Goal: Transaction & Acquisition: Register for event/course

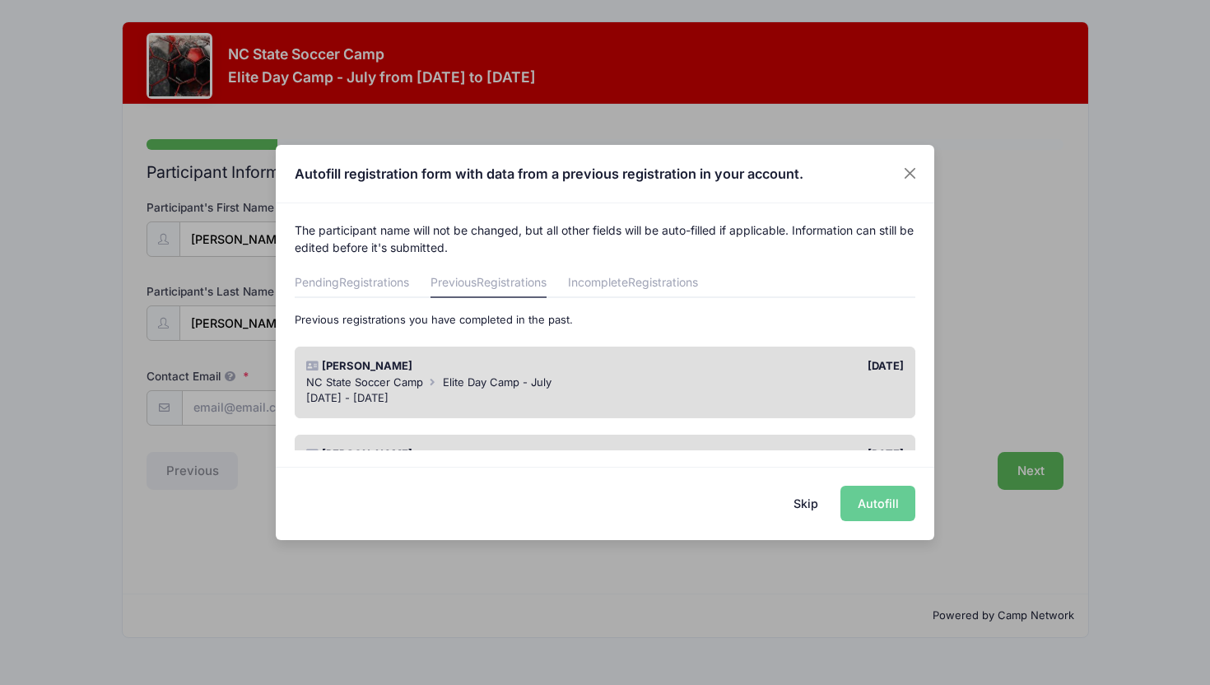
scroll to position [82, 0]
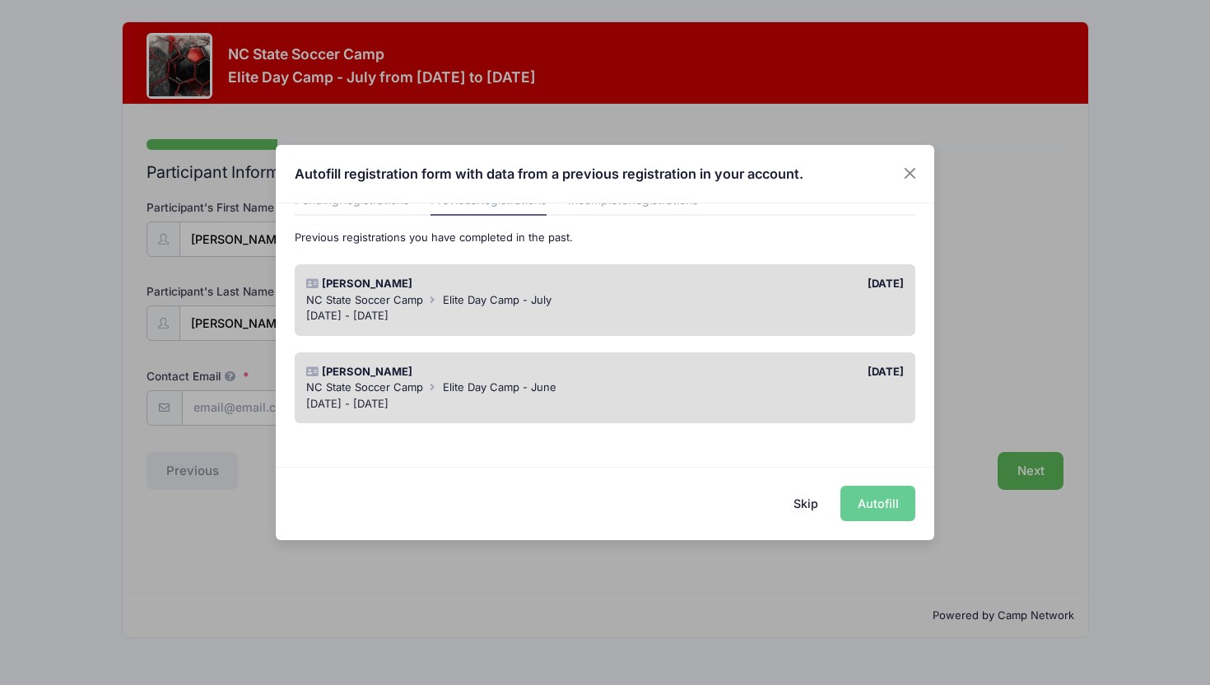
click at [491, 377] on div "William Pyle" at bounding box center [451, 372] width 307 height 16
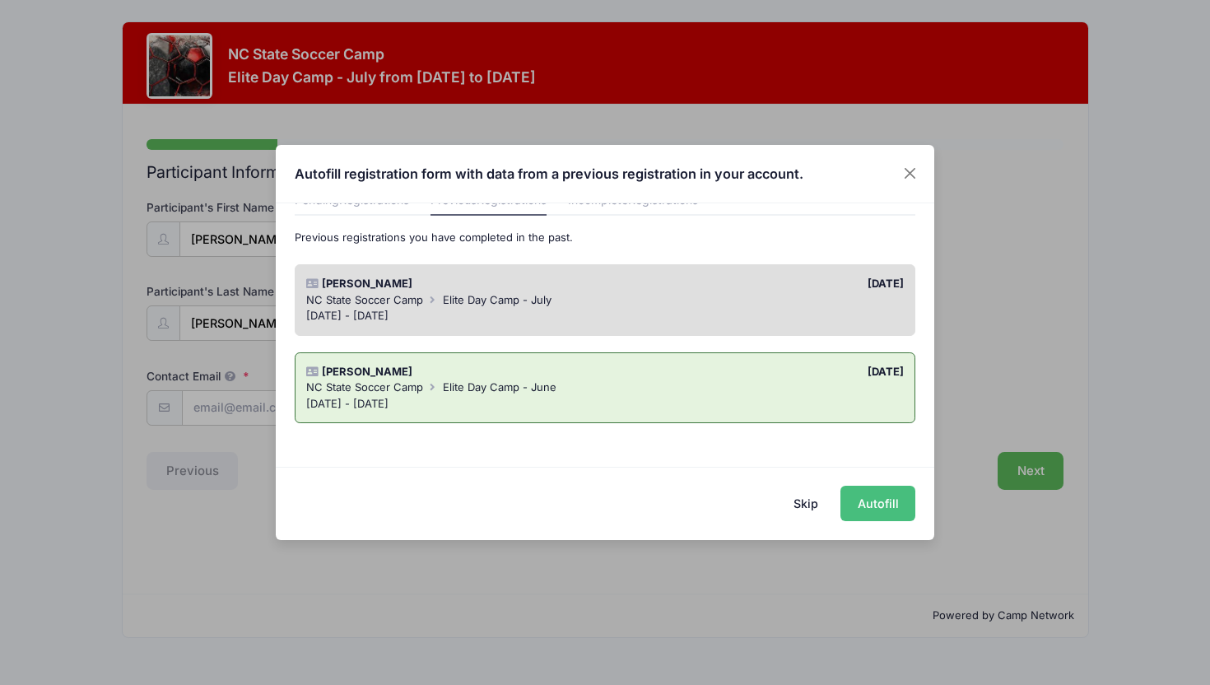
click at [861, 503] on button "Autofill" at bounding box center [878, 503] width 75 height 35
type input "[EMAIL_ADDRESS][DOMAIN_NAME]"
type input "08/18/2015"
type input "1225 Briar Patch Lane"
type input "Raleigh"
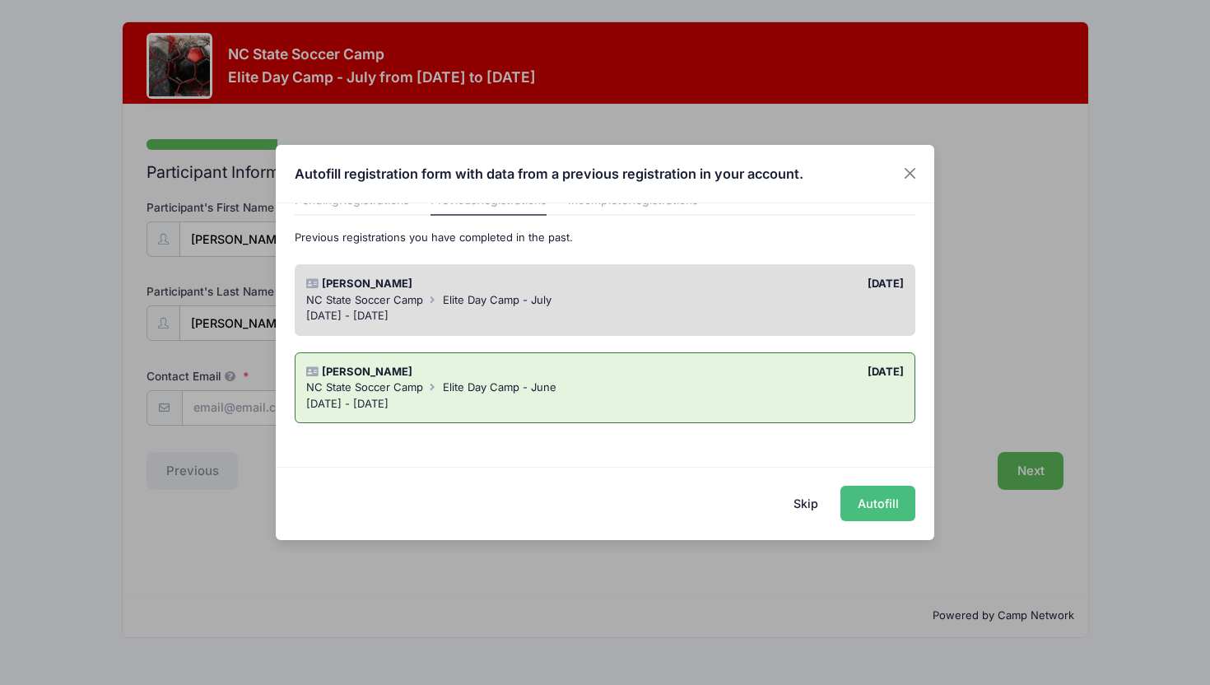
select select "NC"
type input "27615"
select select "YES"
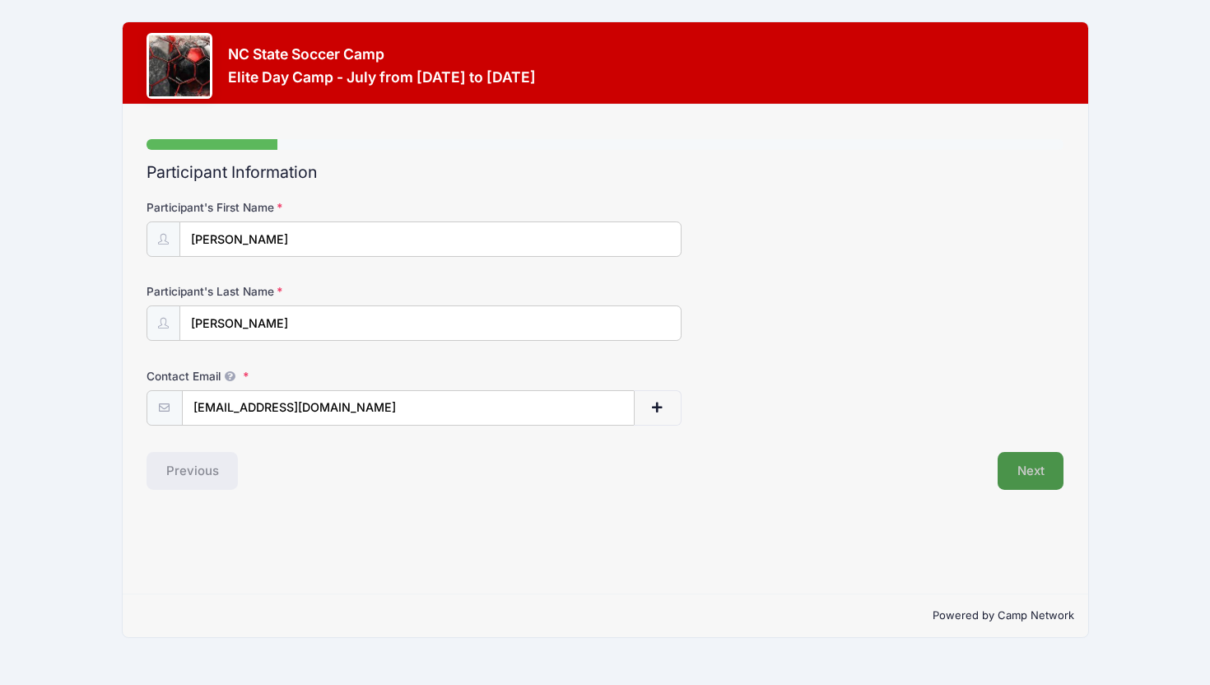
click at [1036, 473] on button "Next" at bounding box center [1031, 471] width 67 height 38
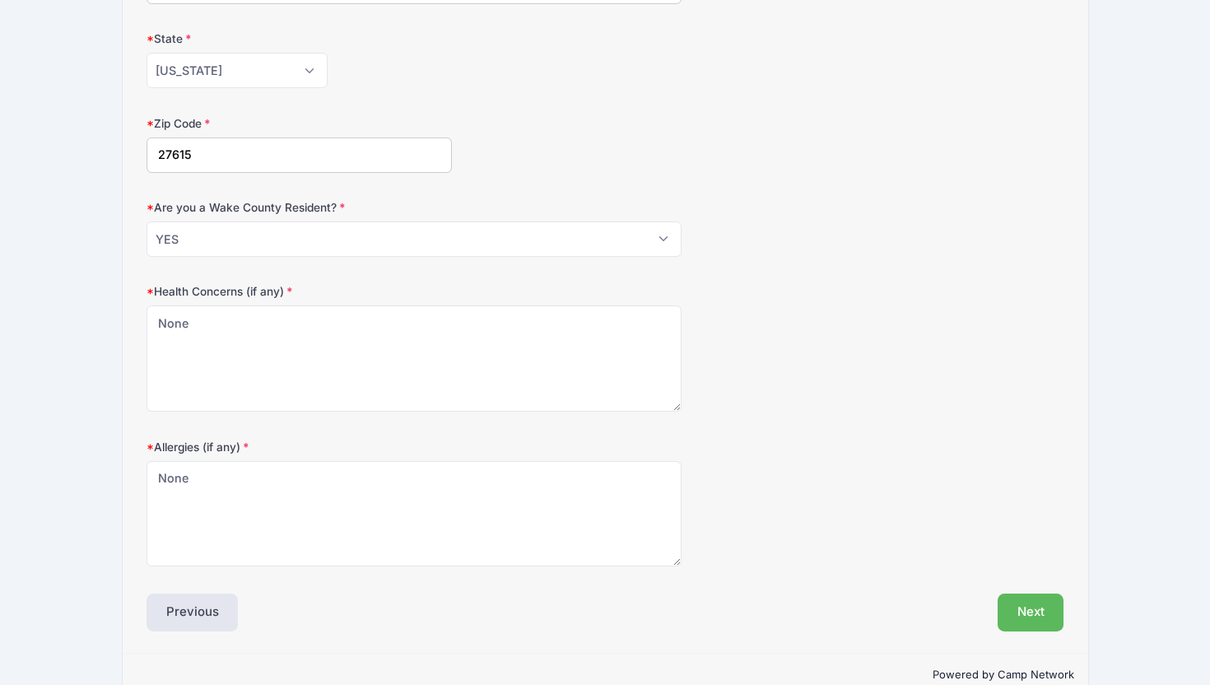
scroll to position [454, 0]
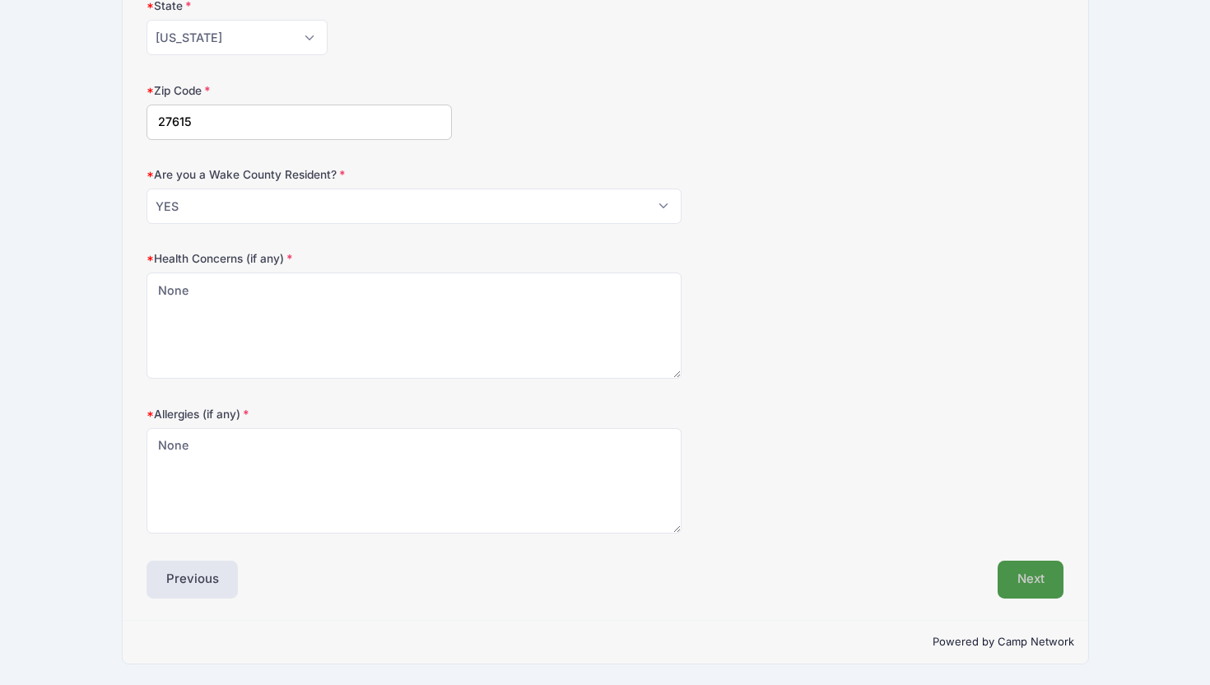
click at [1030, 591] on button "Next" at bounding box center [1031, 580] width 67 height 38
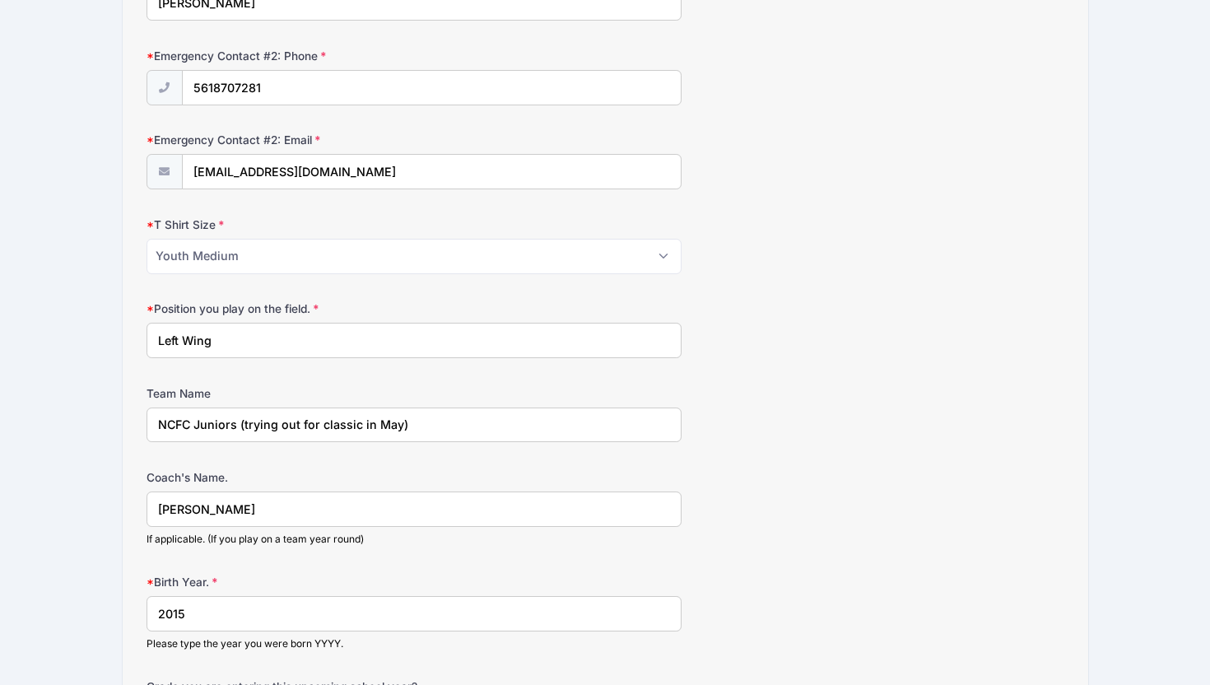
scroll to position [743, 0]
drag, startPoint x: 321, startPoint y: 423, endPoint x: 197, endPoint y: 418, distance: 124.4
click at [197, 418] on input "NCFC Juniors (trying out for classic in May)" at bounding box center [414, 423] width 535 height 35
type input "NCFC Classic (white team)"
drag, startPoint x: 302, startPoint y: 504, endPoint x: 138, endPoint y: 498, distance: 163.9
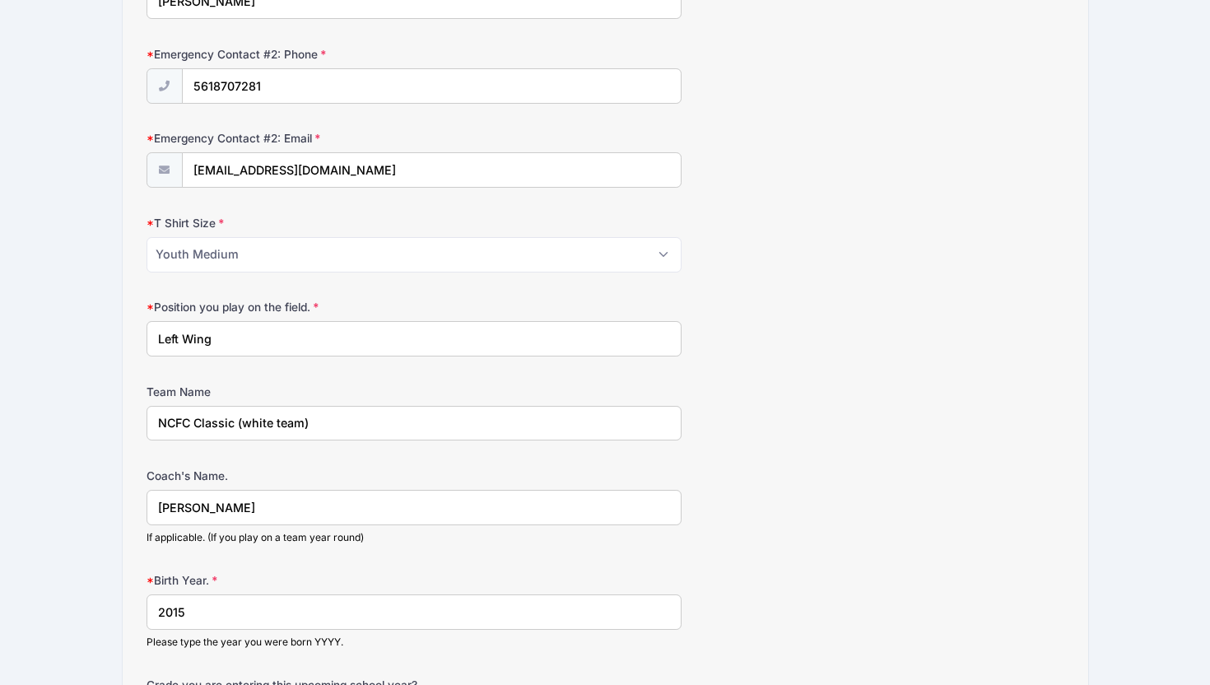
click at [138, 498] on div "Step 3 /7 Step 1 Step 2 Step 3 Step 4 Policies Extra Items Summary Participant …" at bounding box center [606, 185] width 966 height 1648
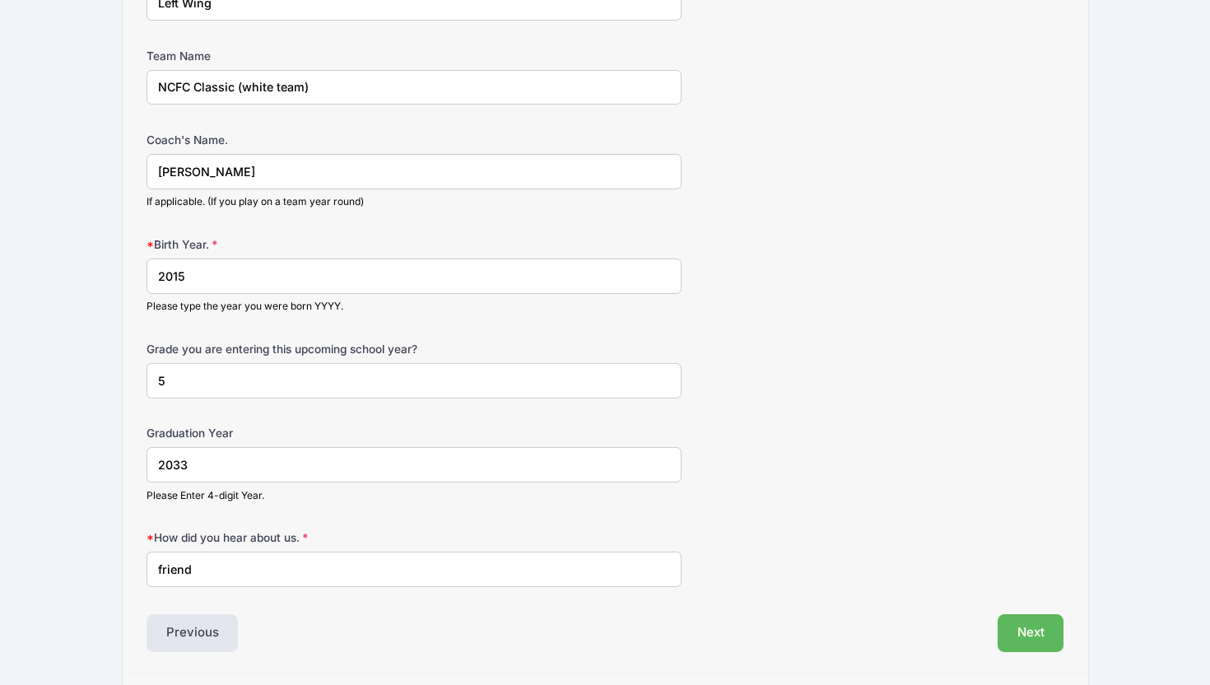
scroll to position [1133, 0]
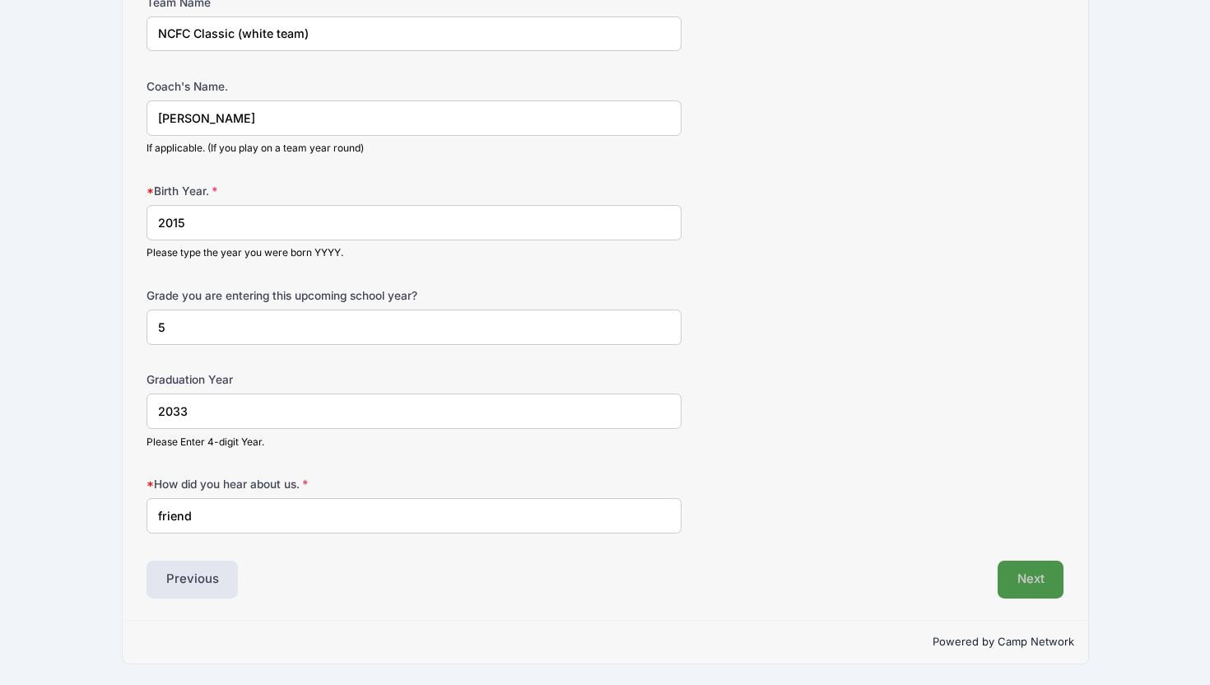
type input "Anton McCafferty"
click at [1041, 585] on button "Next" at bounding box center [1031, 580] width 67 height 38
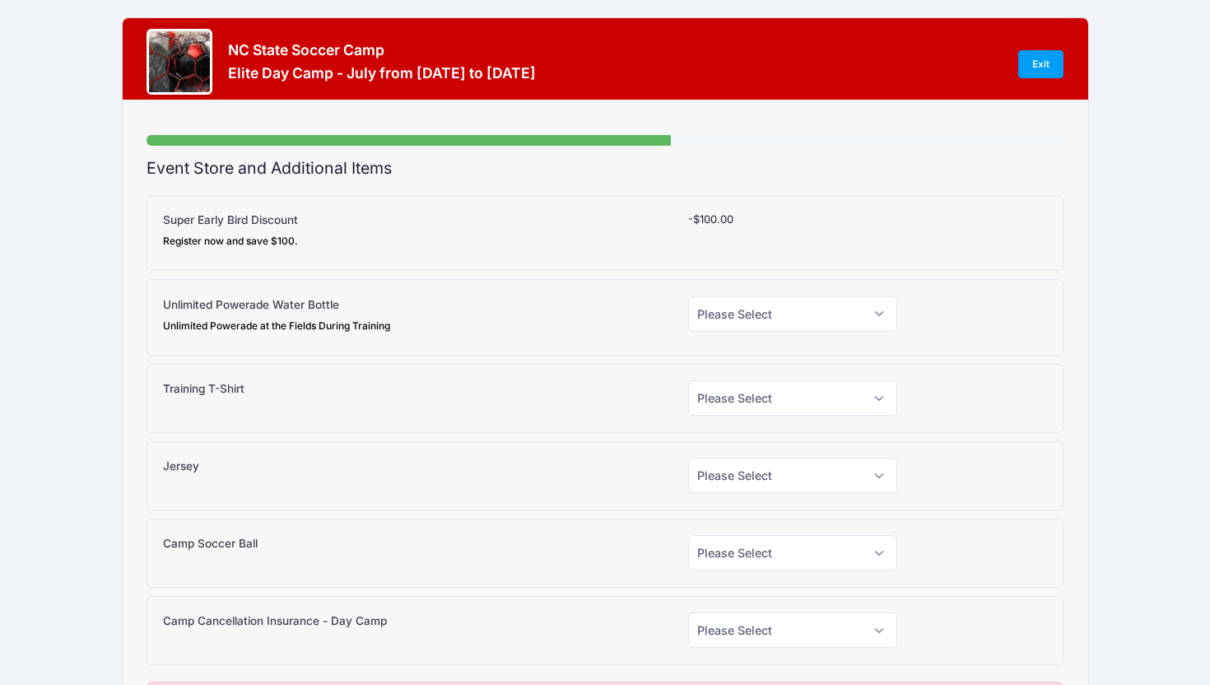
scroll to position [0, 0]
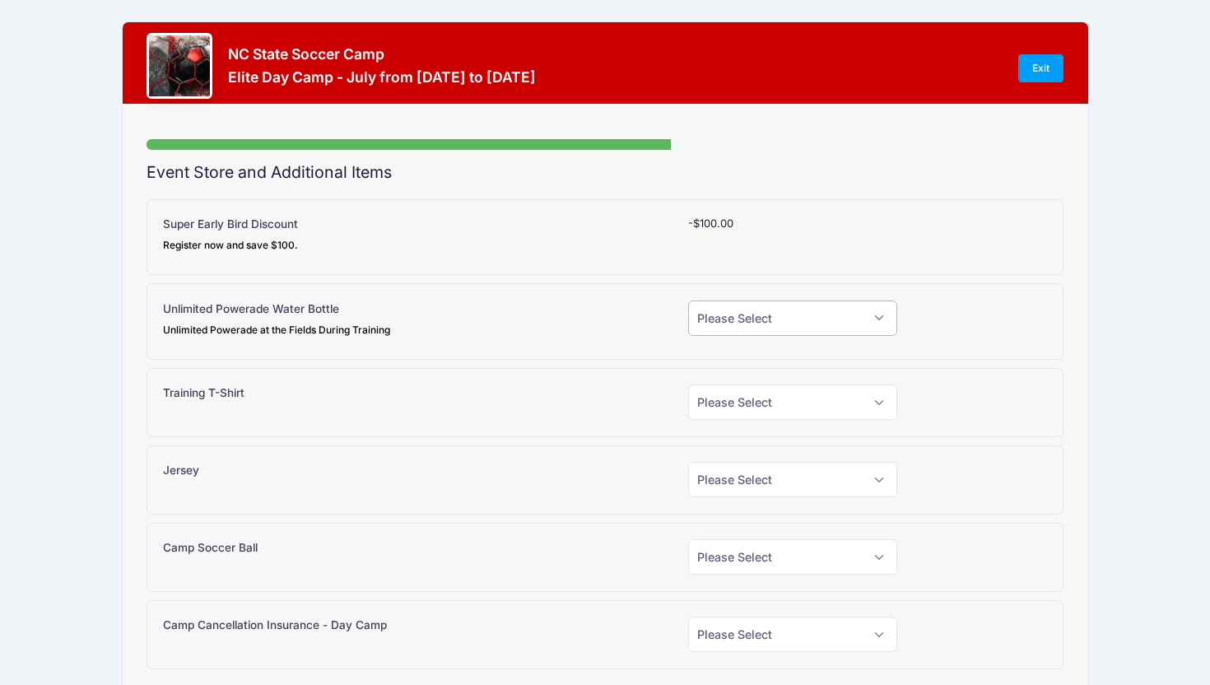
click at [769, 315] on select "Please Select Yes (+$15.00) No" at bounding box center [792, 317] width 209 height 35
select select "1"
click at [688, 300] on select "Please Select Yes (+$15.00) No" at bounding box center [792, 317] width 209 height 35
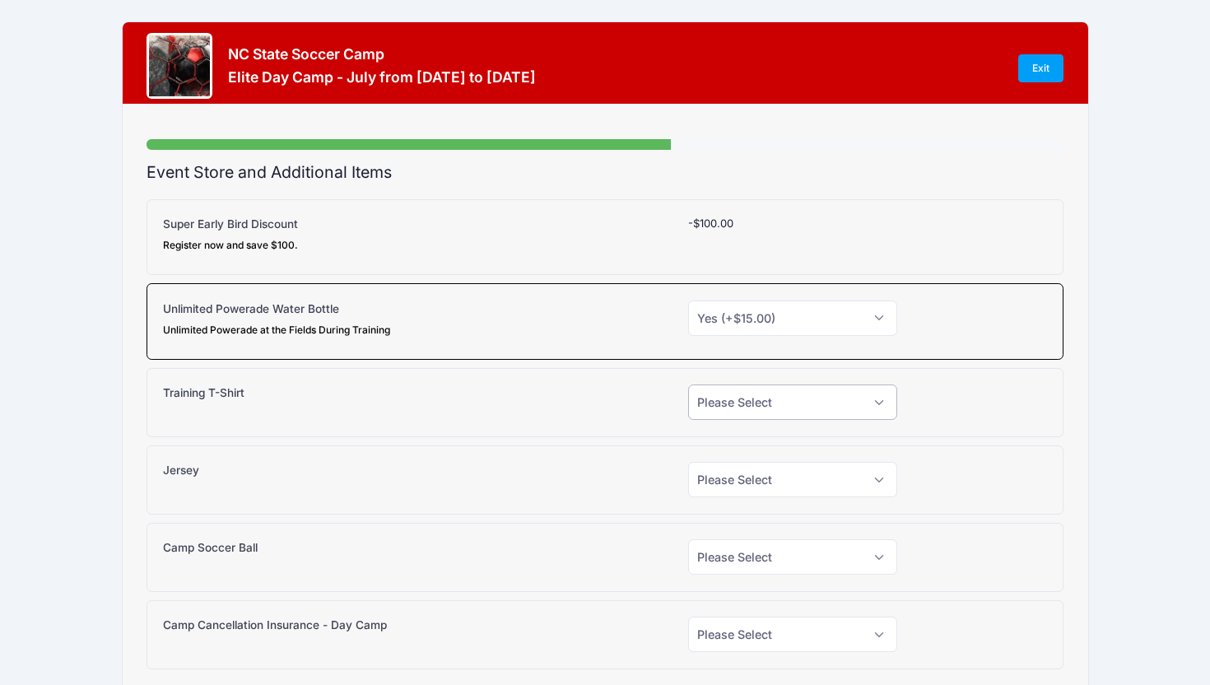
click at [717, 399] on select "Please Select Yes (+$20.00) No" at bounding box center [792, 401] width 209 height 35
select select "1"
click at [688, 384] on select "Please Select Yes (+$20.00) No" at bounding box center [792, 401] width 209 height 35
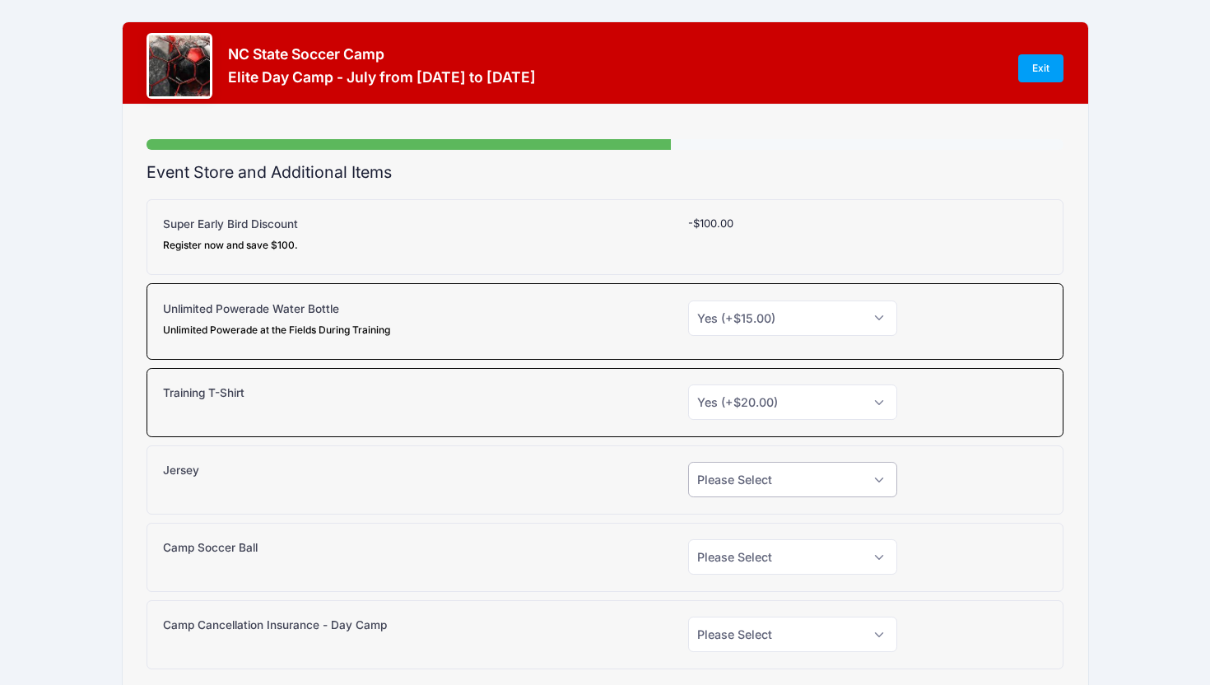
click at [727, 487] on select "Please Select Yes (+$30.00) No" at bounding box center [792, 479] width 209 height 35
select select "0"
click at [688, 462] on select "Please Select Yes (+$30.00) No" at bounding box center [792, 479] width 209 height 35
click at [717, 570] on select "Please Select Yes (+$38.00) No" at bounding box center [792, 556] width 209 height 35
select select "0"
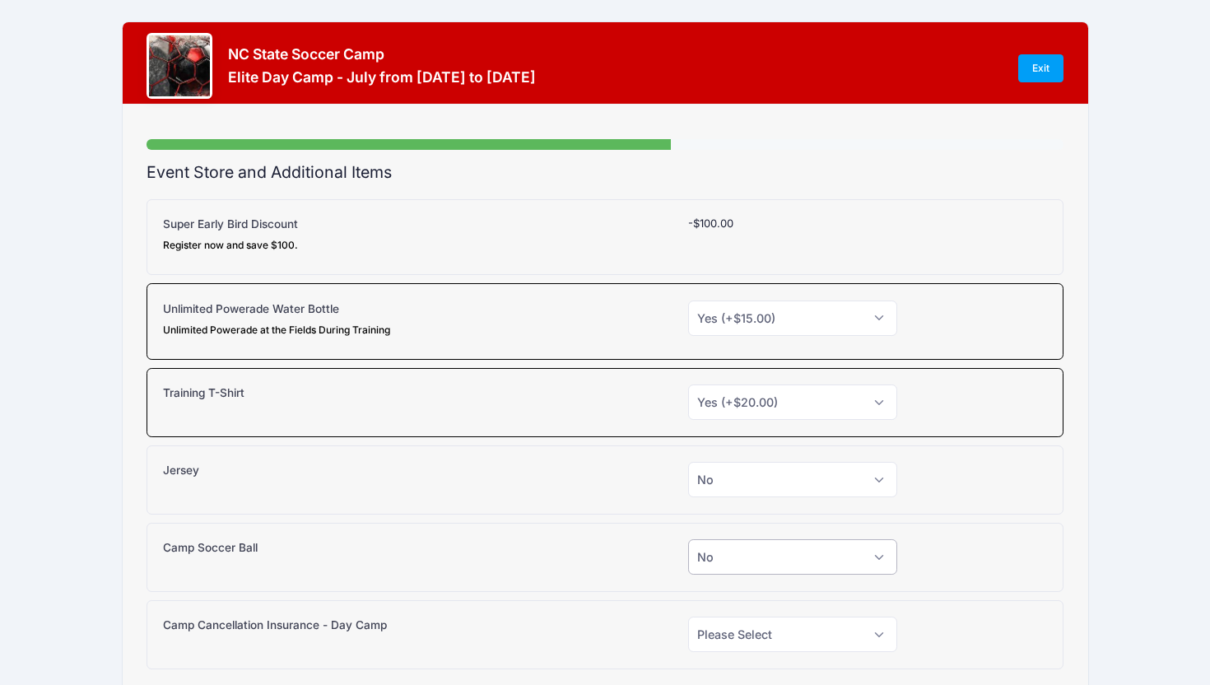
click at [688, 539] on select "Please Select Yes (+$38.00) No" at bounding box center [792, 556] width 209 height 35
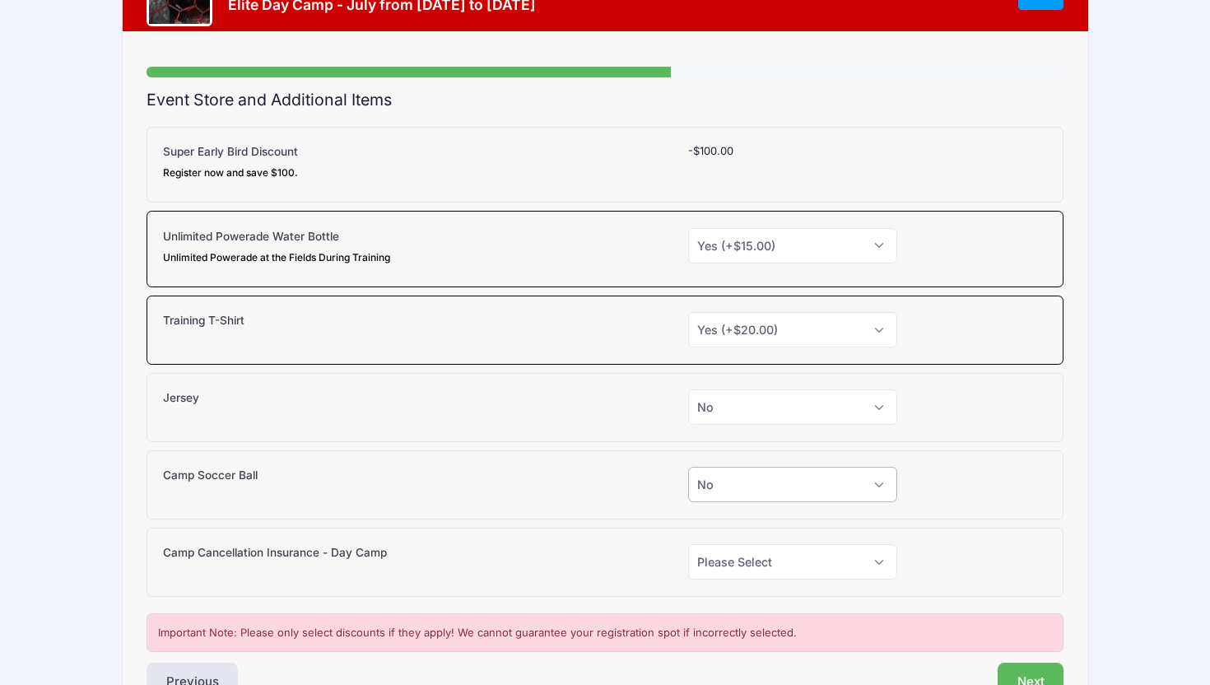
scroll to position [175, 0]
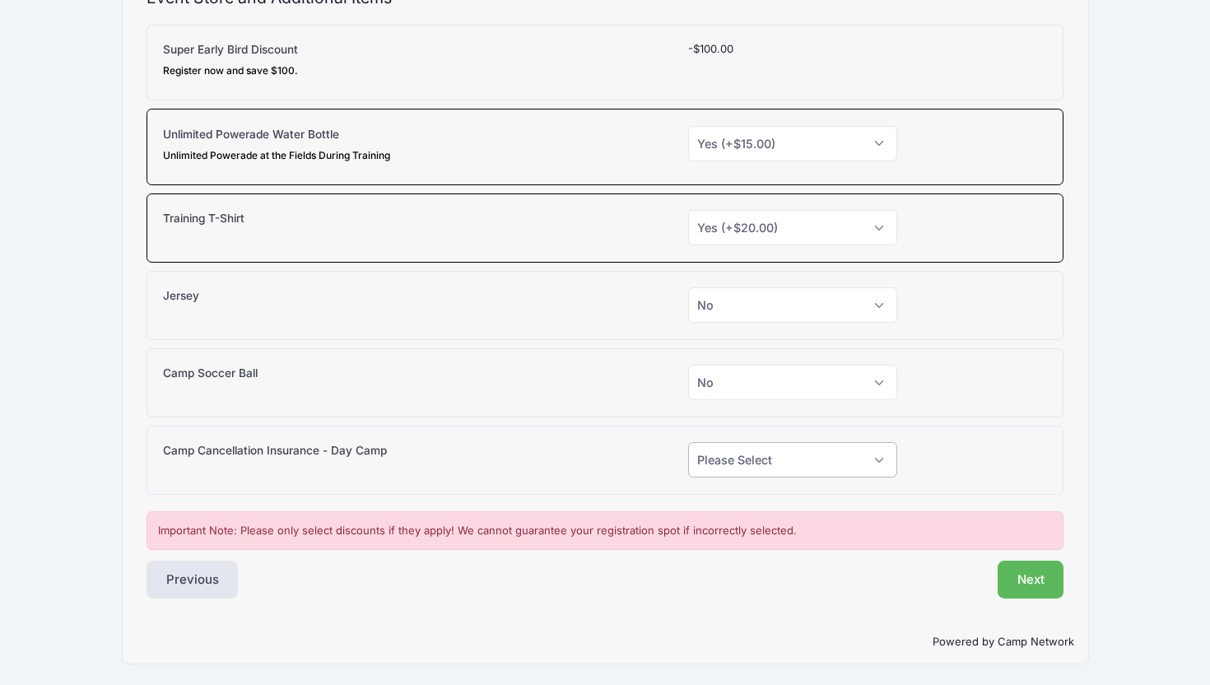
click at [712, 469] on select "Please Select Yes (+$95.00) No" at bounding box center [792, 459] width 209 height 35
select select "0"
click at [688, 442] on select "Please Select Yes (+$95.00) No" at bounding box center [792, 459] width 209 height 35
click at [1039, 574] on button "Next" at bounding box center [1031, 580] width 67 height 38
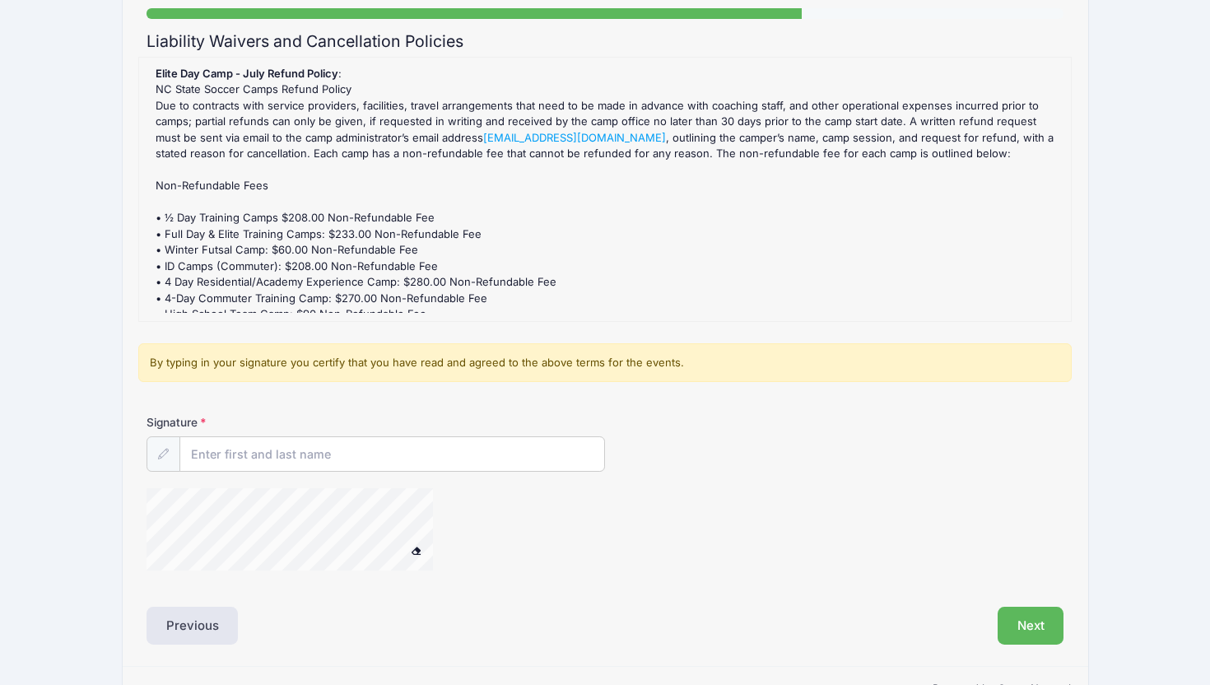
scroll to position [170, 0]
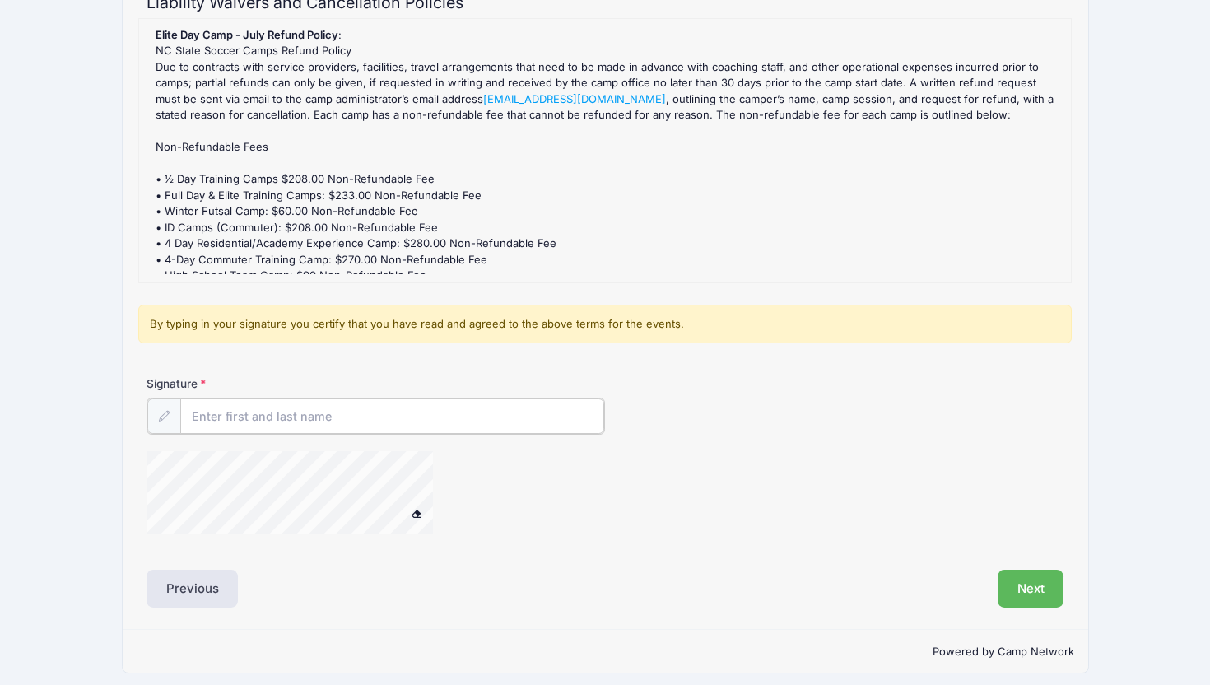
click at [425, 418] on input "Signature" at bounding box center [392, 415] width 424 height 35
click at [468, 485] on div at bounding box center [311, 494] width 329 height 87
type input "Meghan Pyle"
click at [1039, 591] on button "Next" at bounding box center [1031, 587] width 67 height 38
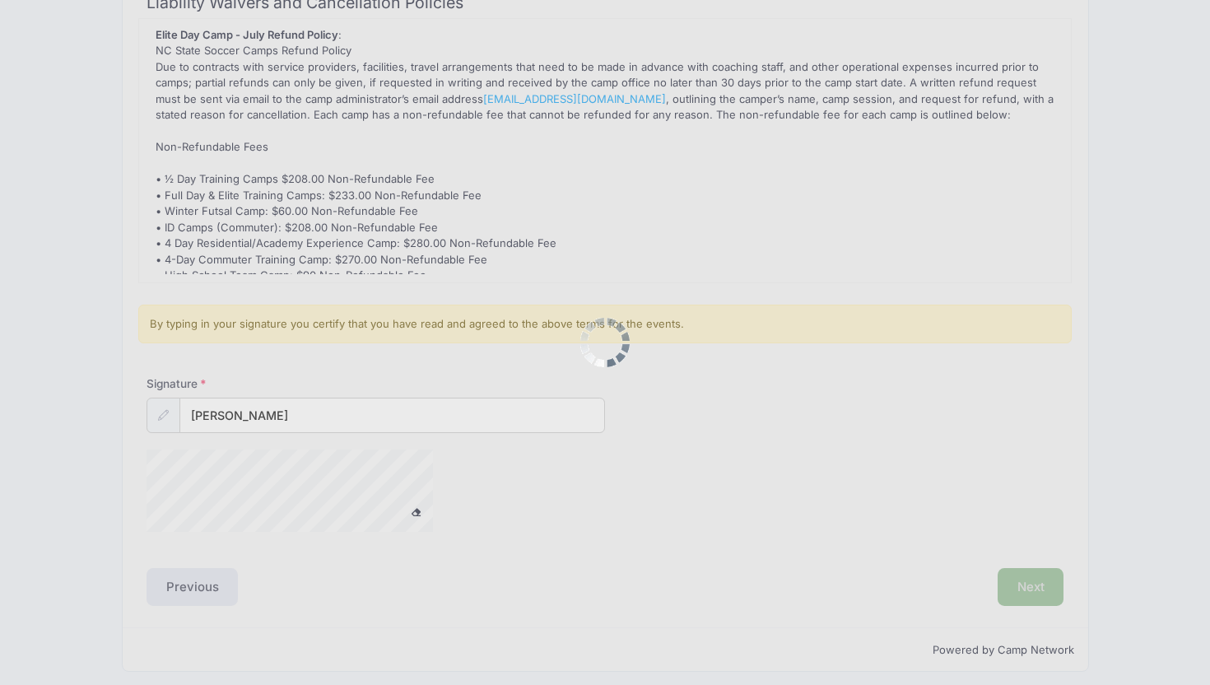
scroll to position [0, 0]
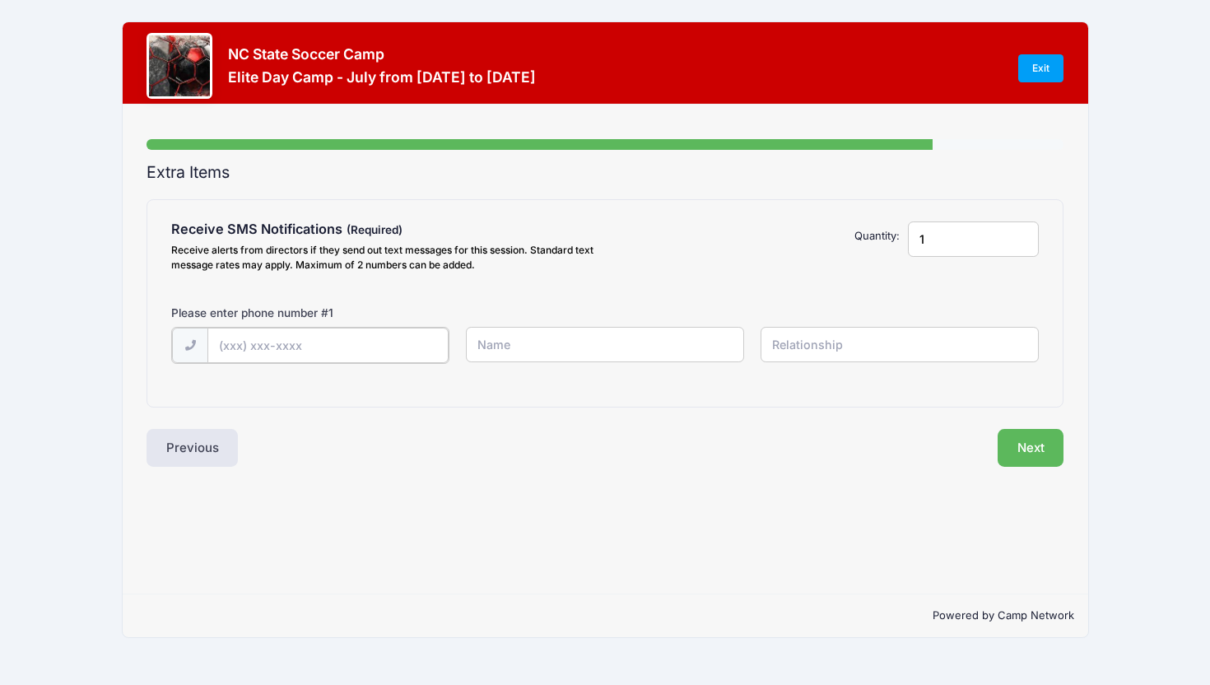
click at [326, 346] on input "text" at bounding box center [327, 345] width 241 height 35
type input "(336) 906-4018"
click at [509, 347] on input "text" at bounding box center [605, 344] width 278 height 35
type input "Meghan Pyle"
click at [841, 344] on input "text" at bounding box center [900, 344] width 278 height 35
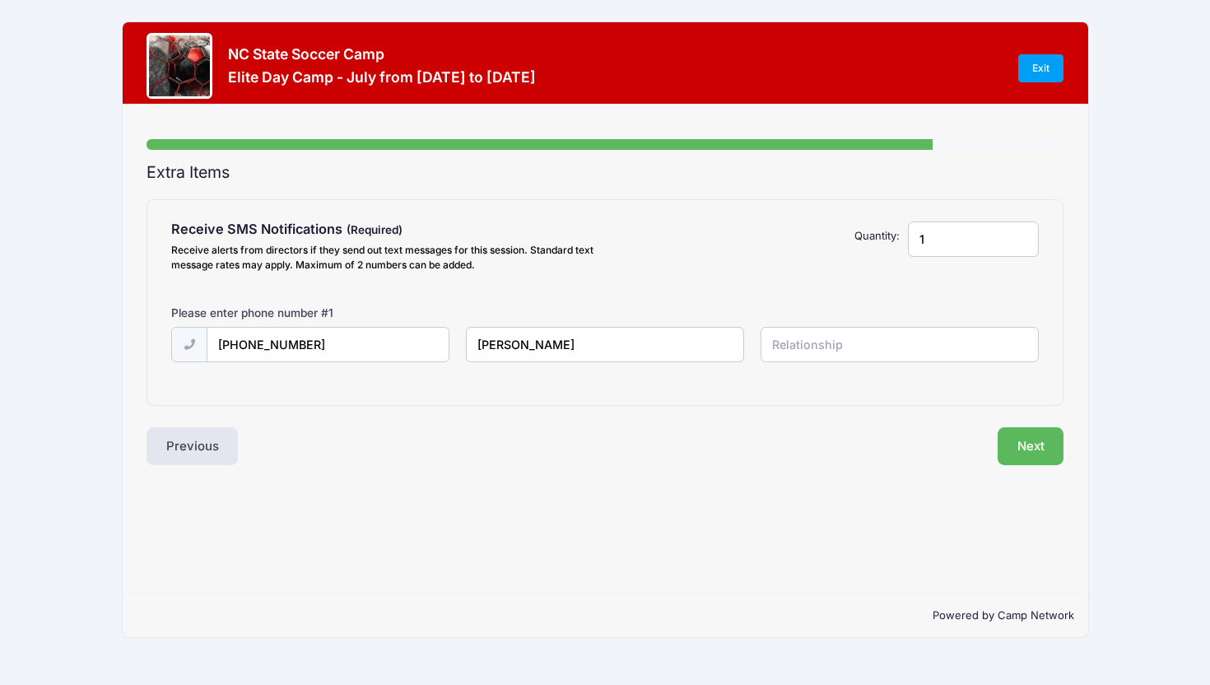
type input "mother"
click at [1019, 450] on button "Next" at bounding box center [1031, 446] width 67 height 38
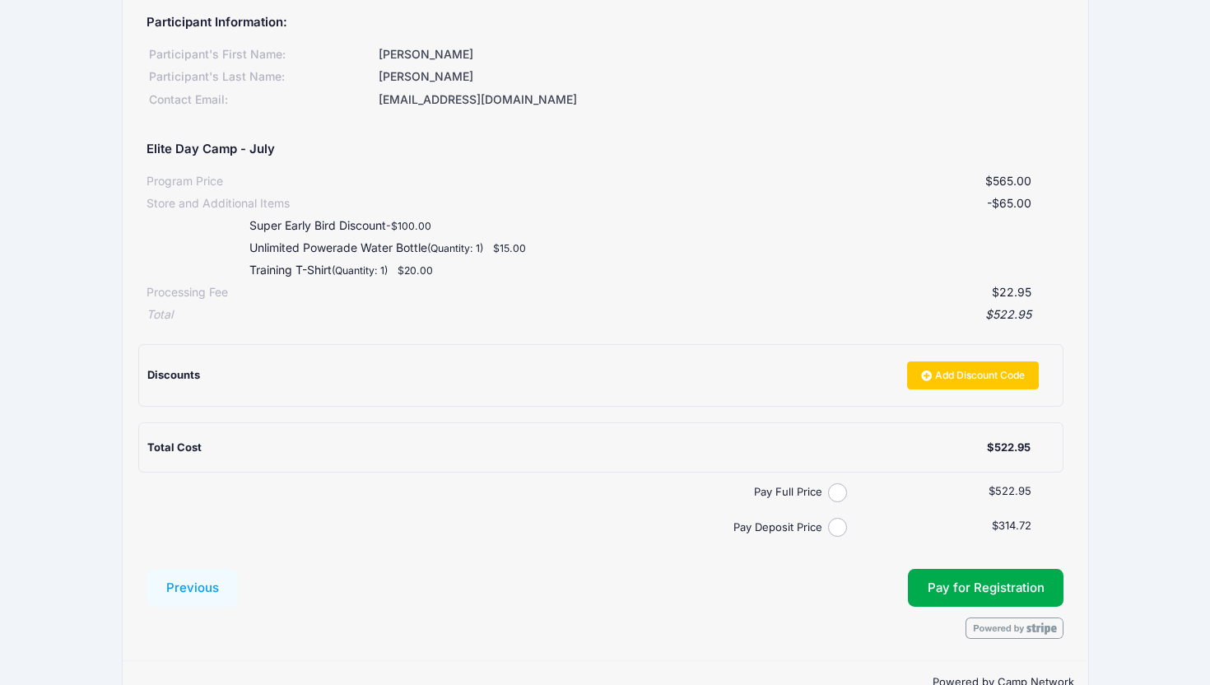
scroll to position [223, 0]
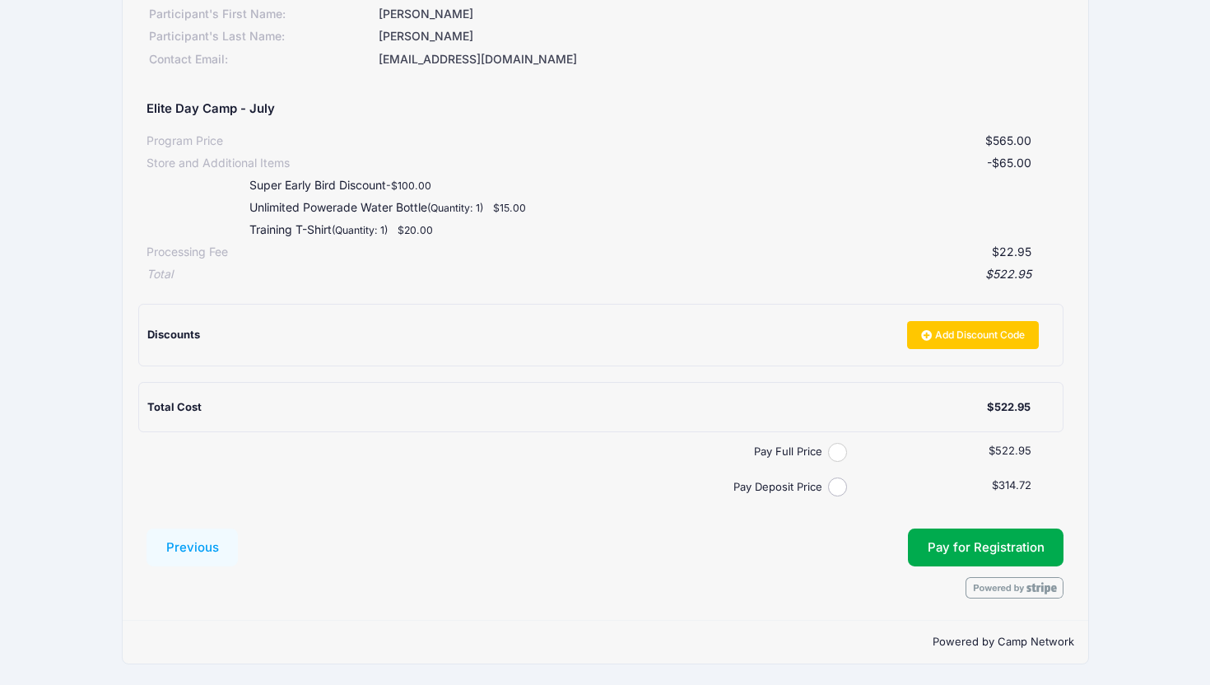
click at [835, 458] on input "Pay Full Price" at bounding box center [837, 452] width 19 height 19
radio input "true"
click at [970, 538] on button "Pay for Registration" at bounding box center [986, 548] width 156 height 38
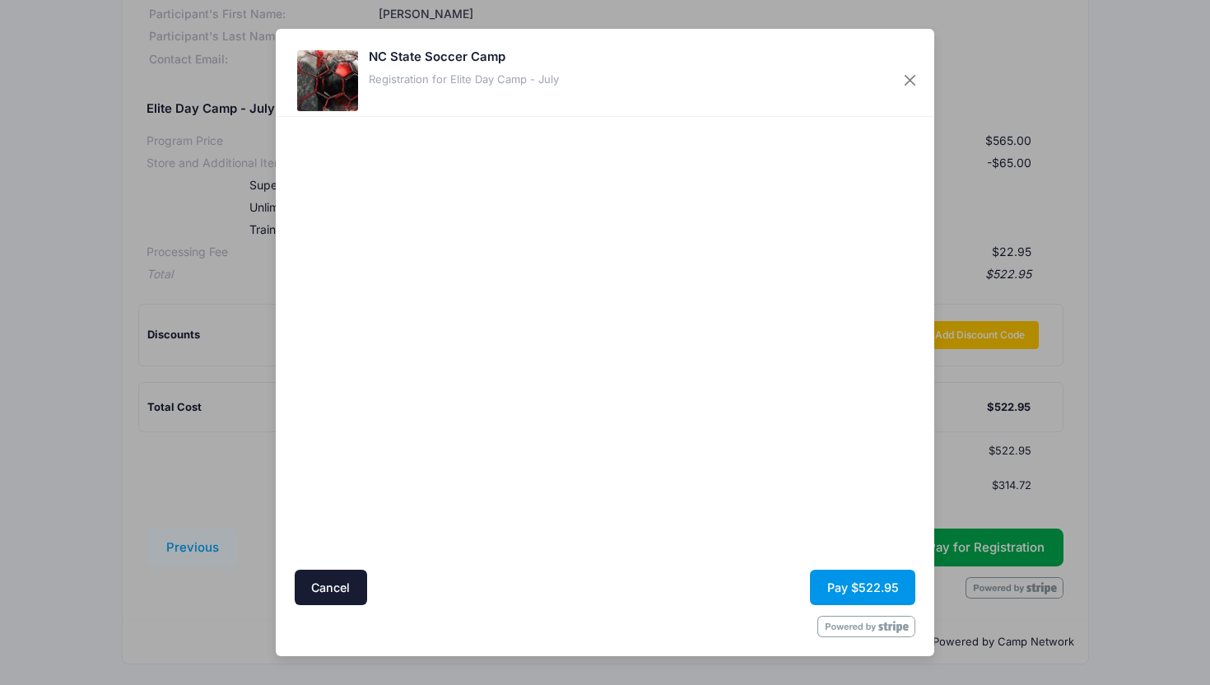
click at [835, 587] on button "Pay $522.95" at bounding box center [862, 587] width 105 height 35
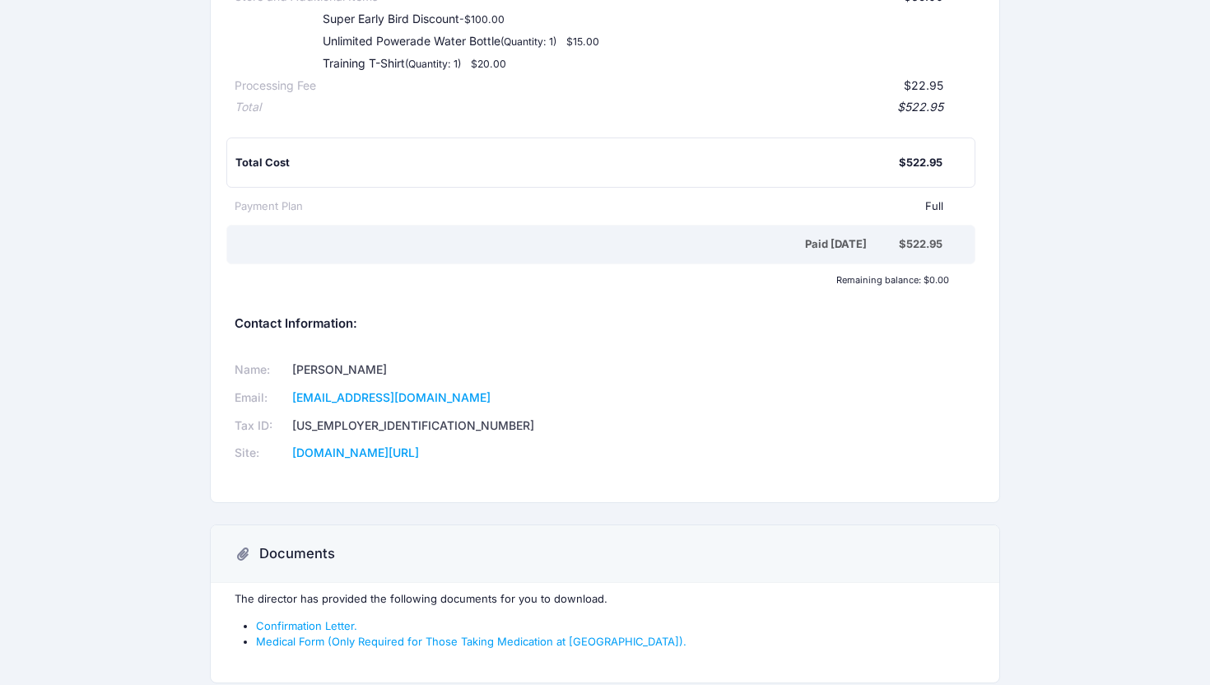
scroll to position [433, 0]
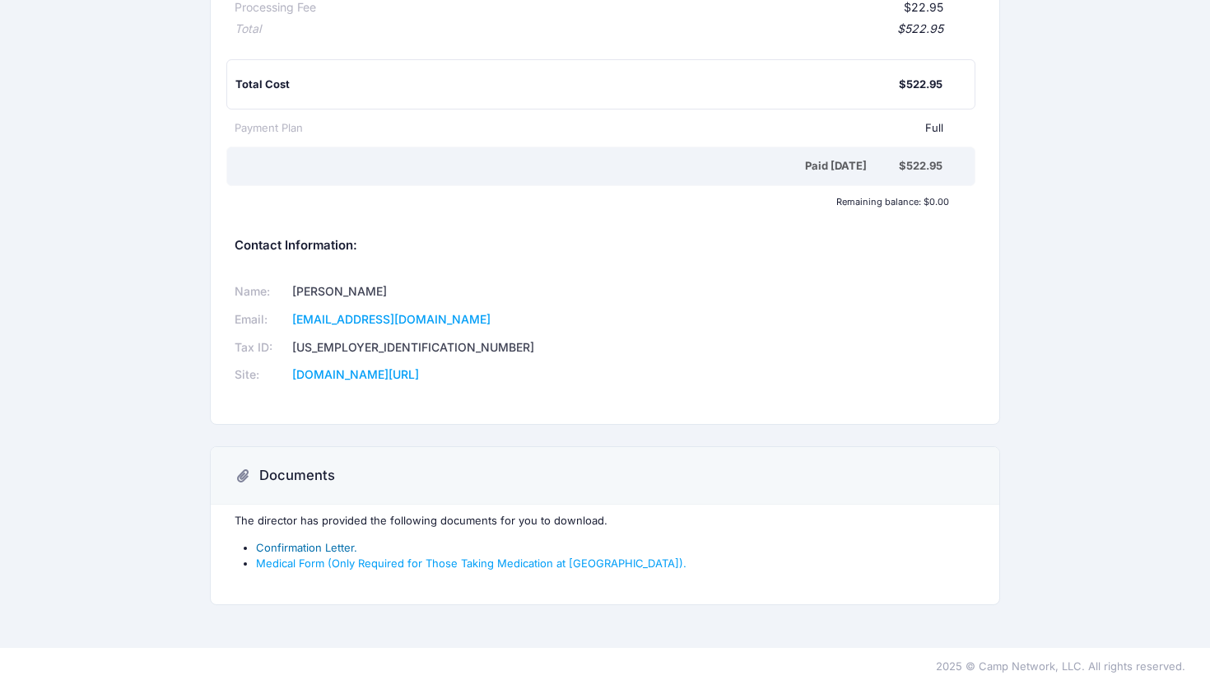
click at [319, 547] on link "Confirmation Letter." at bounding box center [306, 547] width 101 height 13
